Goal: Transaction & Acquisition: Subscribe to service/newsletter

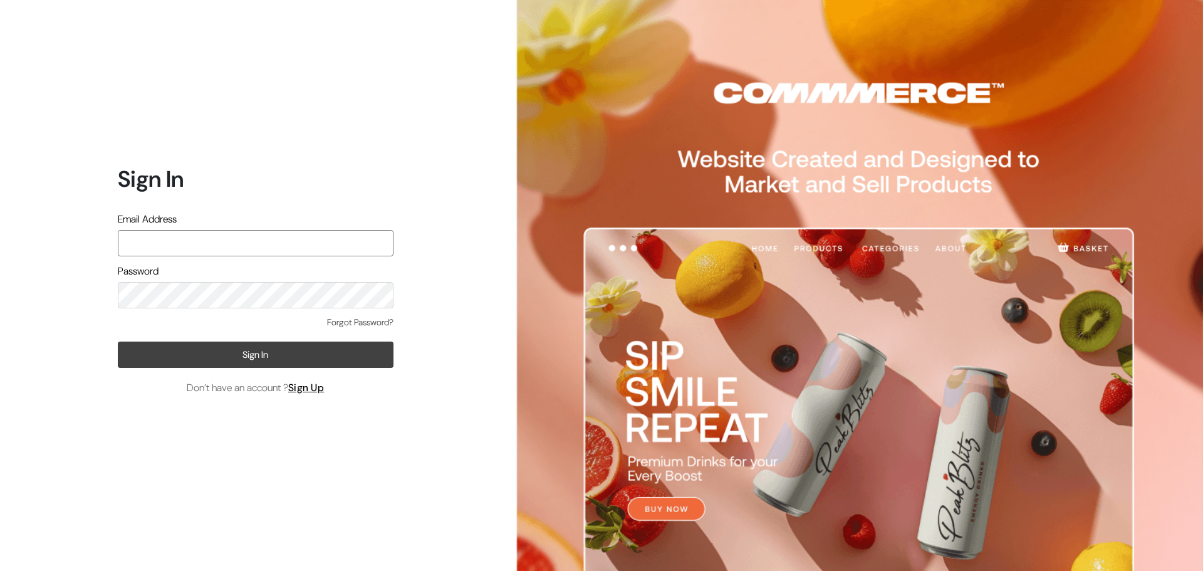
type input "[EMAIL_ADDRESS][DOMAIN_NAME]"
click at [280, 355] on button "Sign In" at bounding box center [256, 354] width 276 height 26
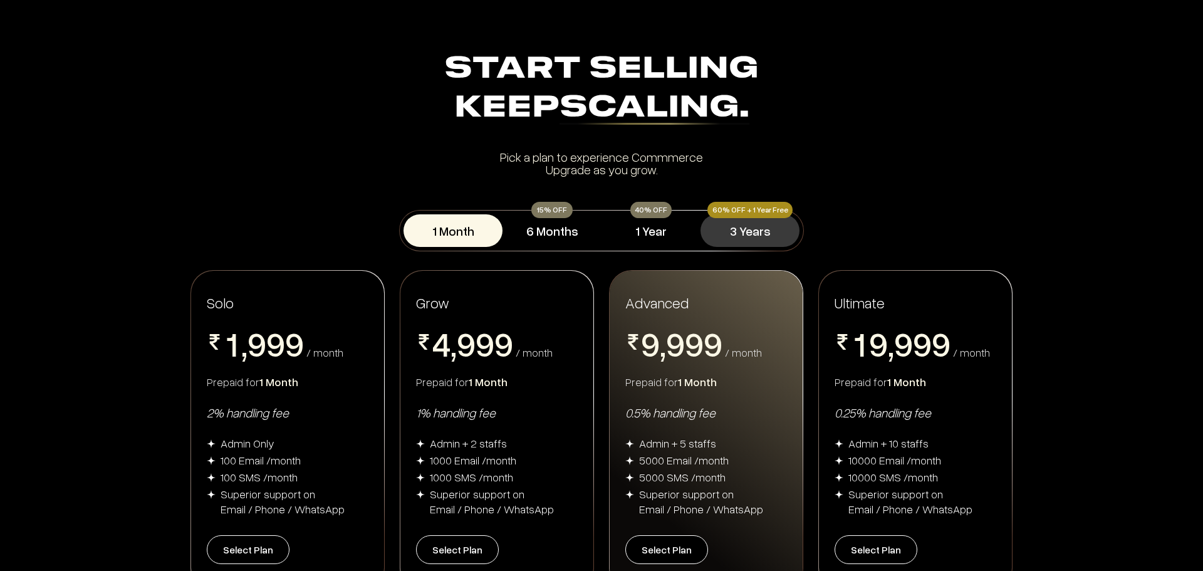
click at [736, 228] on button "3 Years" at bounding box center [750, 230] width 99 height 33
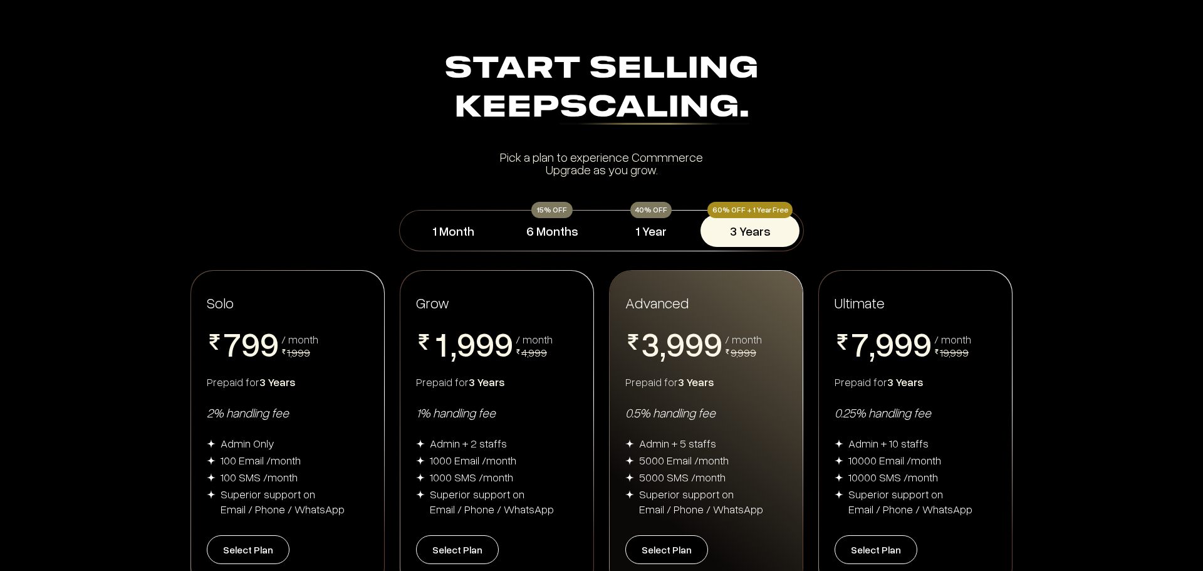
click at [295, 321] on div "Solo 0 1 2 3 4 5 6 7 8 9 0 1 2 3 4 5 6 7 8 9 0 1 2 3 4 5 6 7 8 9 / month 1,999 …" at bounding box center [287, 431] width 193 height 320
click at [493, 295] on div "Grow" at bounding box center [497, 302] width 162 height 19
